Goal: Find specific page/section: Find specific page/section

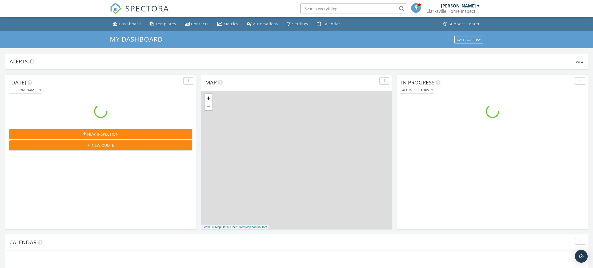
scroll to position [485, 593]
click at [322, 9] on input "text" at bounding box center [353, 8] width 107 height 11
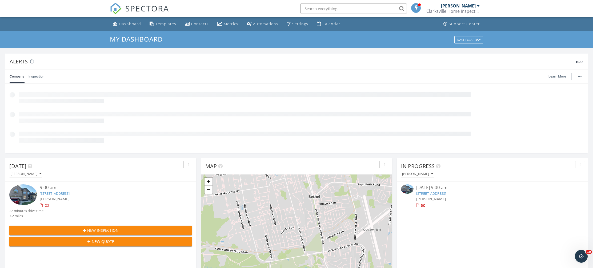
scroll to position [0, 0]
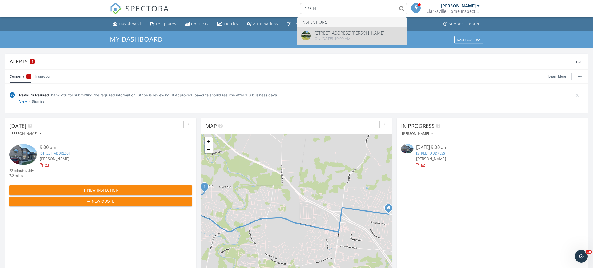
type input "176 ki"
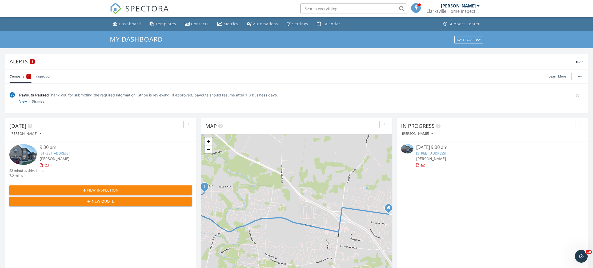
scroll to position [88, 0]
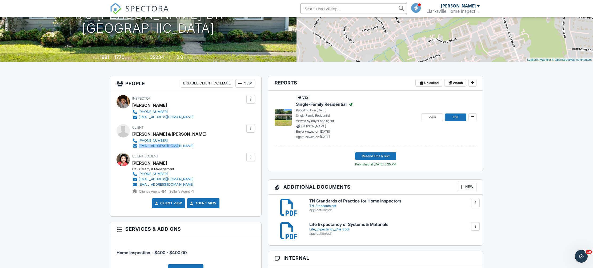
drag, startPoint x: 183, startPoint y: 145, endPoint x: 139, endPoint y: 146, distance: 44.0
click at [139, 146] on div "Client [PERSON_NAME] & [PERSON_NAME] [PHONE_NUMBER] [EMAIL_ADDRESS][DOMAIN_NAME]" at bounding box center [179, 136] width 95 height 25
copy div "[EMAIL_ADDRESS][DOMAIN_NAME]"
